Goal: Task Accomplishment & Management: Manage account settings

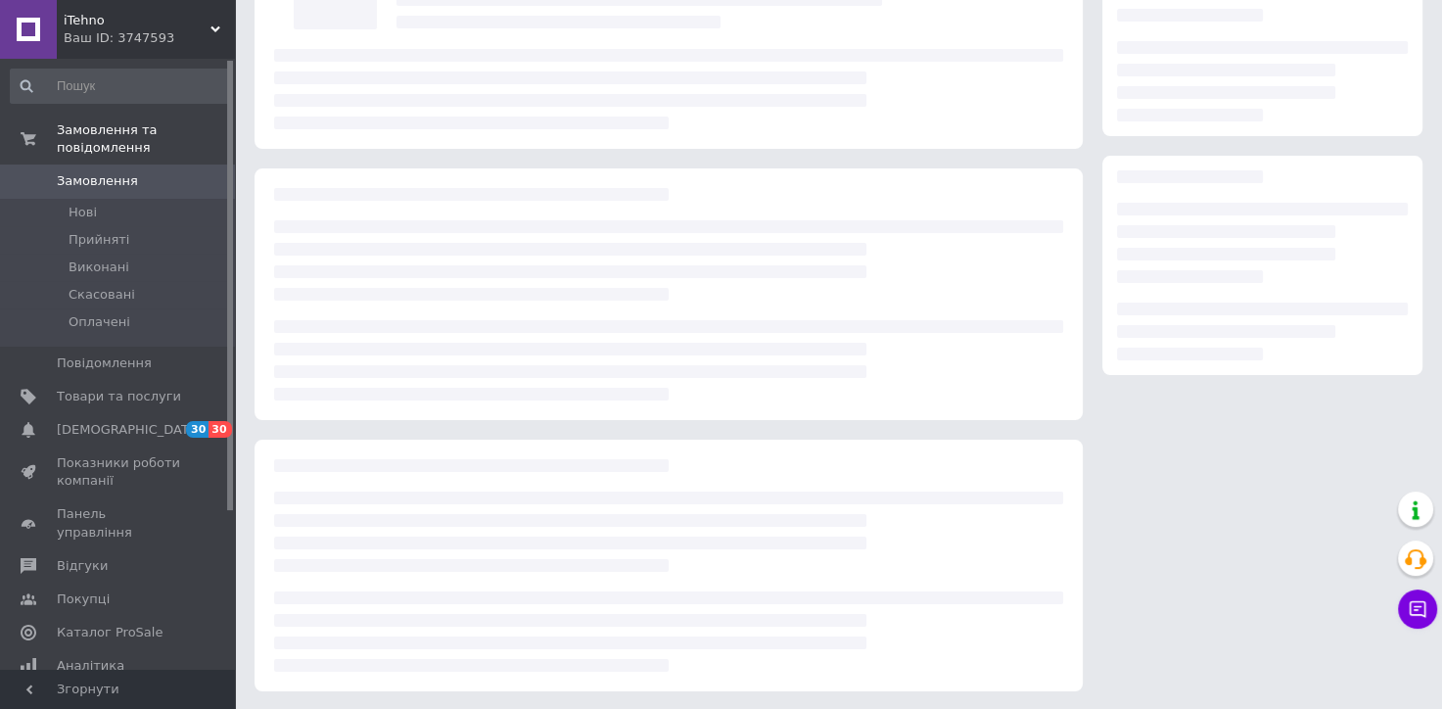
scroll to position [184, 0]
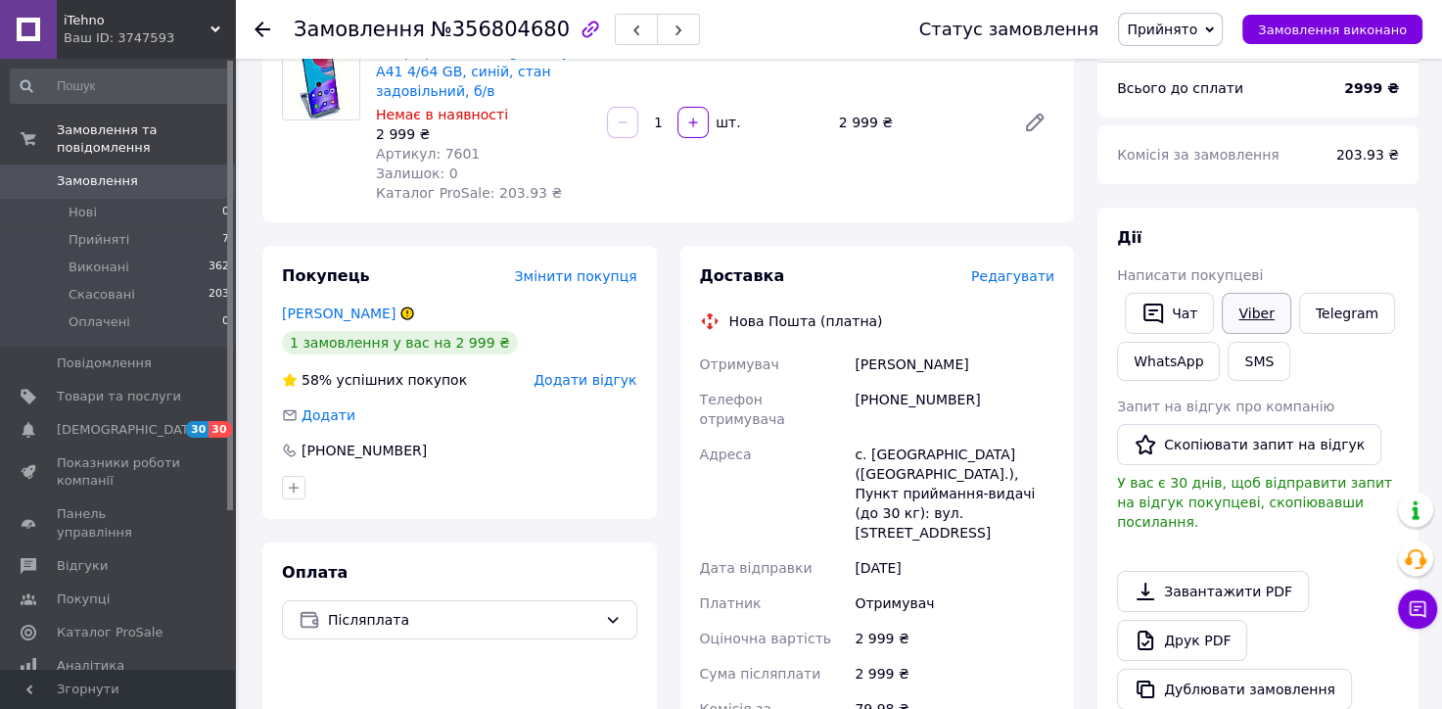
click at [1237, 313] on link "Viber" at bounding box center [1255, 313] width 69 height 41
click at [407, 313] on icon at bounding box center [407, 312] width 0 height 5
click at [407, 310] on icon at bounding box center [407, 312] width 0 height 5
click at [401, 312] on icon at bounding box center [407, 313] width 12 height 12
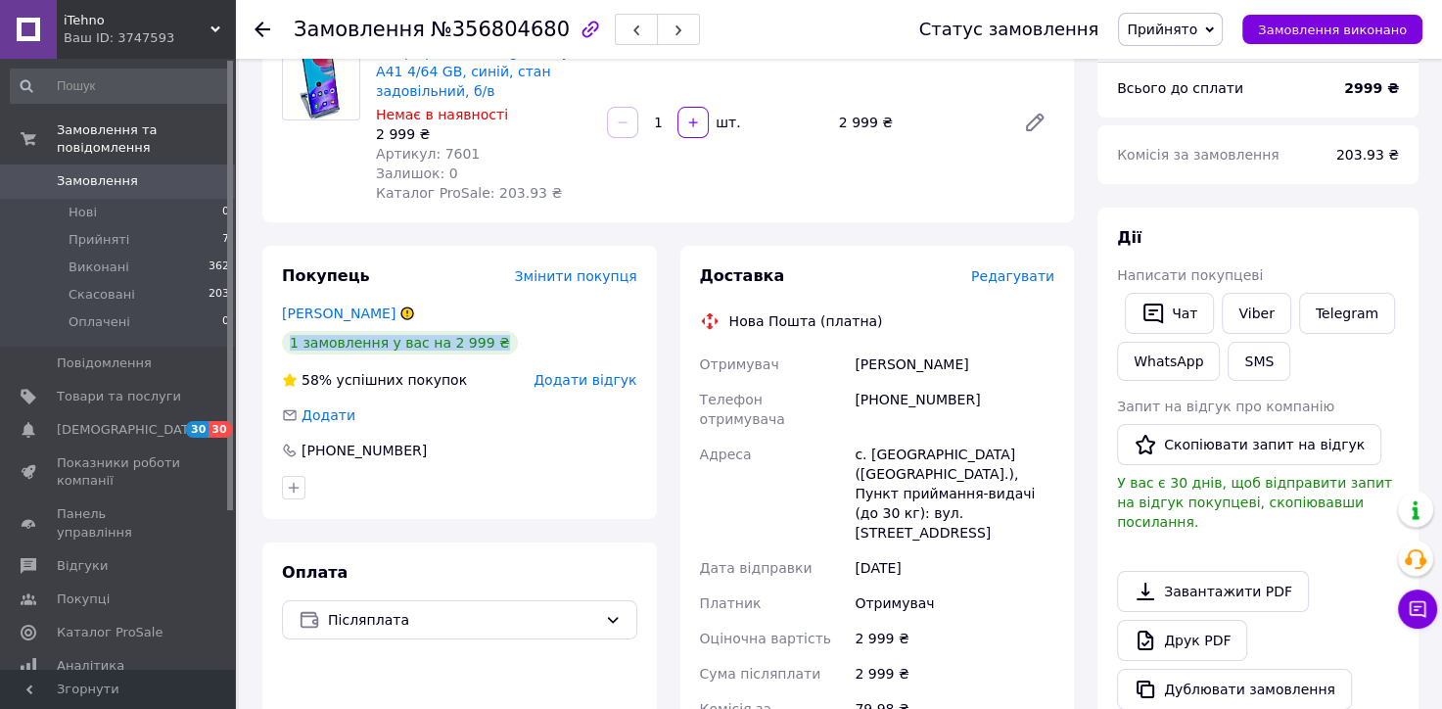
click at [401, 312] on icon at bounding box center [407, 313] width 12 height 12
click at [423, 276] on div "Покупець Змінити покупця" at bounding box center [459, 276] width 355 height 23
click at [108, 199] on li "Нові 0" at bounding box center [120, 212] width 241 height 27
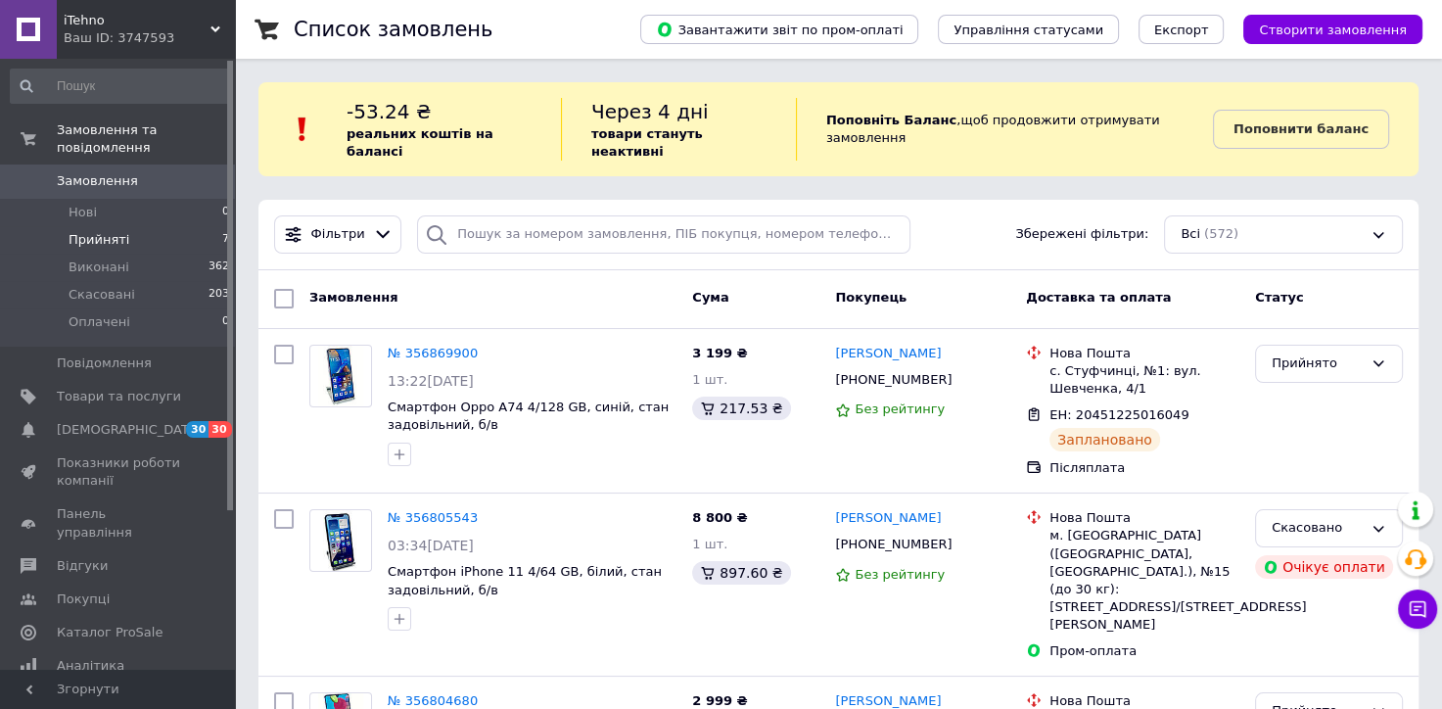
click at [102, 231] on span "Прийняті" at bounding box center [99, 240] width 61 height 18
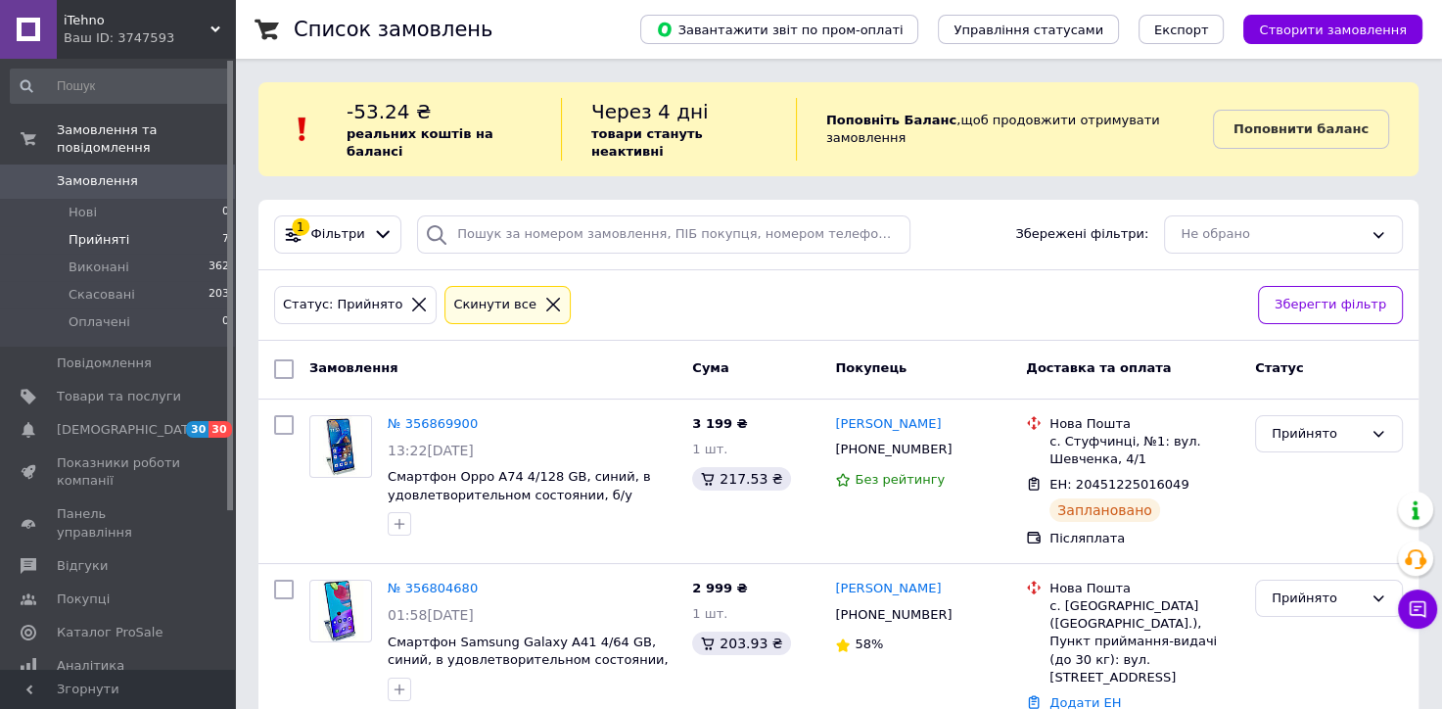
click at [678, 313] on div "Статус: Прийнято Cкинути все Зберегти фільтр" at bounding box center [838, 305] width 1160 height 70
click at [653, 270] on div "Статус: Прийнято Cкинути все Зберегти фільтр" at bounding box center [838, 305] width 1160 height 70
click at [844, 301] on div "Статус: Прийнято Cкинути все" at bounding box center [758, 305] width 976 height 46
click at [1010, 282] on div "Статус: Прийнято Cкинути все" at bounding box center [758, 305] width 976 height 46
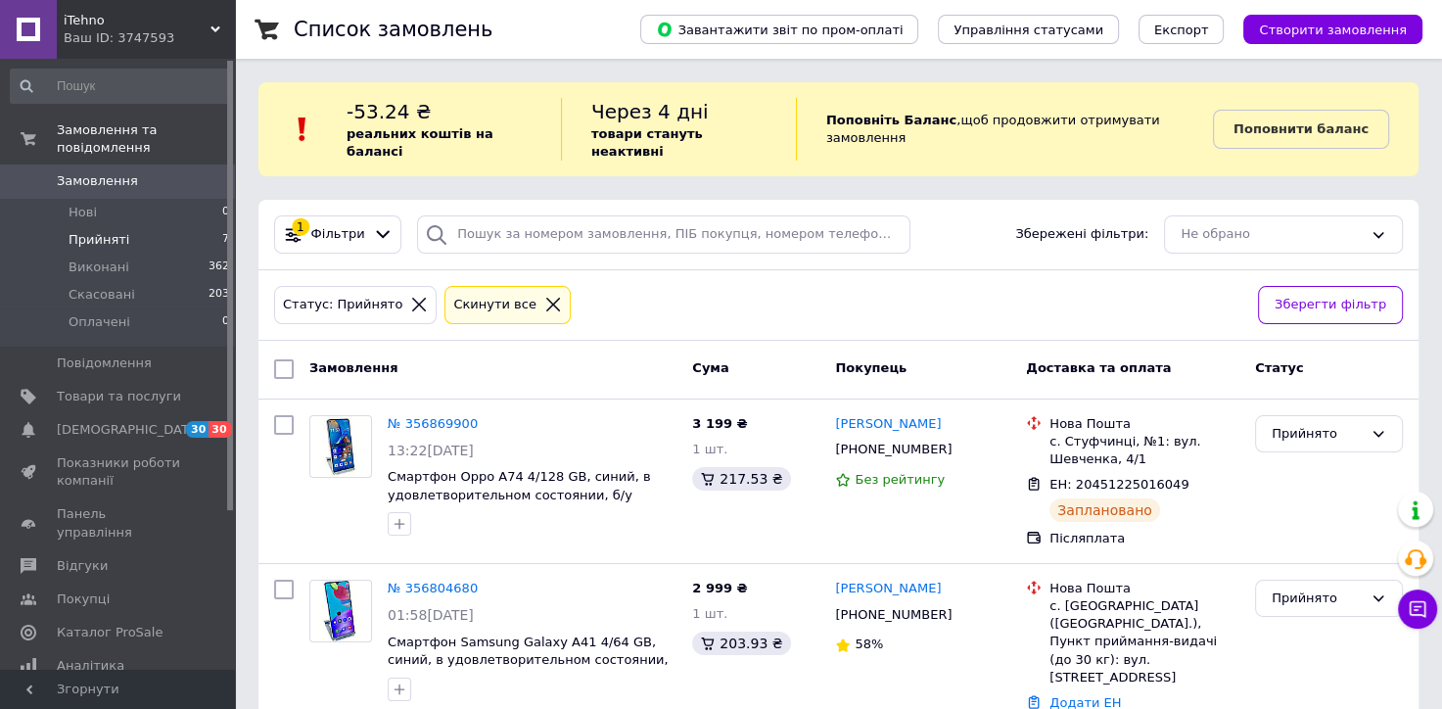
click at [968, 282] on div "Статус: Прийнято Cкинути все" at bounding box center [758, 305] width 976 height 46
click at [697, 270] on div "Статус: Прийнято Cкинути все Зберегти фільтр" at bounding box center [838, 305] width 1160 height 70
click at [896, 282] on div "Статус: Прийнято Cкинути все" at bounding box center [758, 305] width 976 height 46
click at [899, 282] on div "Статус: Прийнято Cкинути все" at bounding box center [758, 305] width 976 height 46
click at [982, 286] on div "Статус: Прийнято Cкинути все" at bounding box center [758, 305] width 976 height 46
